Goal: Information Seeking & Learning: Check status

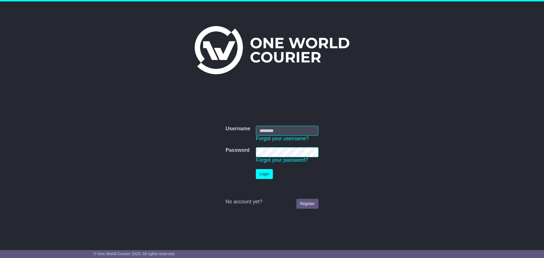
type input "**********"
click at [260, 170] on button "Login" at bounding box center [264, 174] width 17 height 10
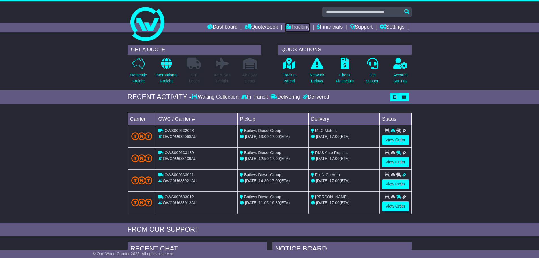
click at [287, 30] on link "Tracking" at bounding box center [297, 28] width 25 height 10
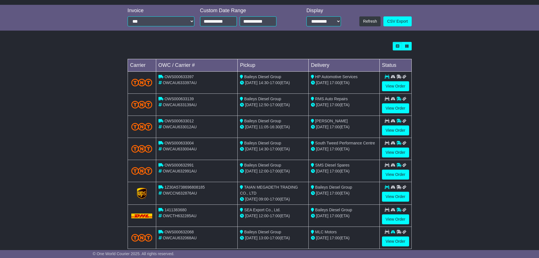
scroll to position [161, 0]
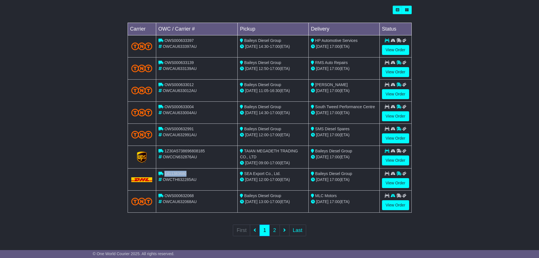
drag, startPoint x: 191, startPoint y: 174, endPoint x: 165, endPoint y: 176, distance: 26.1
click at [165, 176] on div "1411383680" at bounding box center [197, 174] width 77 height 6
copy span "1411383680"
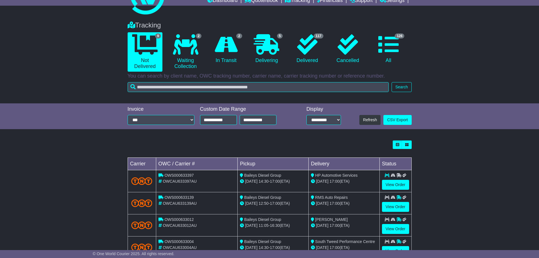
scroll to position [0, 0]
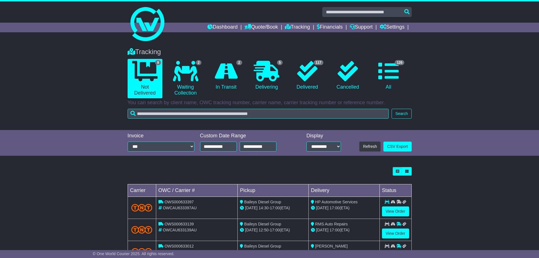
click at [153, 28] on div "Dashboard Quote/Book Domestic International Saved Quotes Drafts Domestic Quote …" at bounding box center [270, 28] width 290 height 10
click at [89, 61] on div "Tracking 9 Not Delivered 2 Waiting Collection 2 In Transit 5 Delivering 0" at bounding box center [269, 86] width 539 height 88
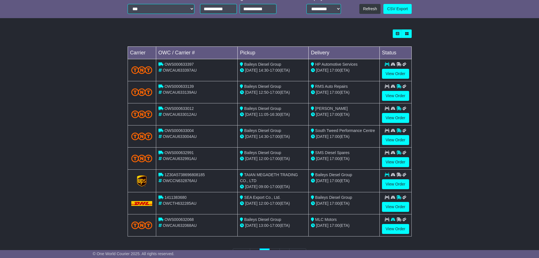
scroll to position [142, 0]
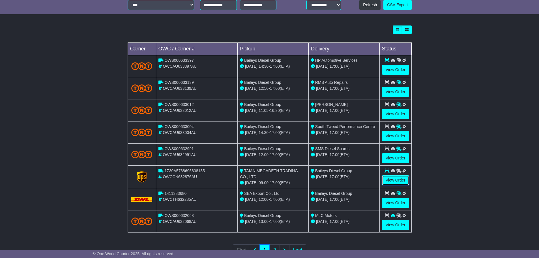
click at [393, 179] on link "View Order" at bounding box center [395, 180] width 27 height 10
click at [398, 180] on link "View Order" at bounding box center [395, 180] width 27 height 10
